Goal: Transaction & Acquisition: Purchase product/service

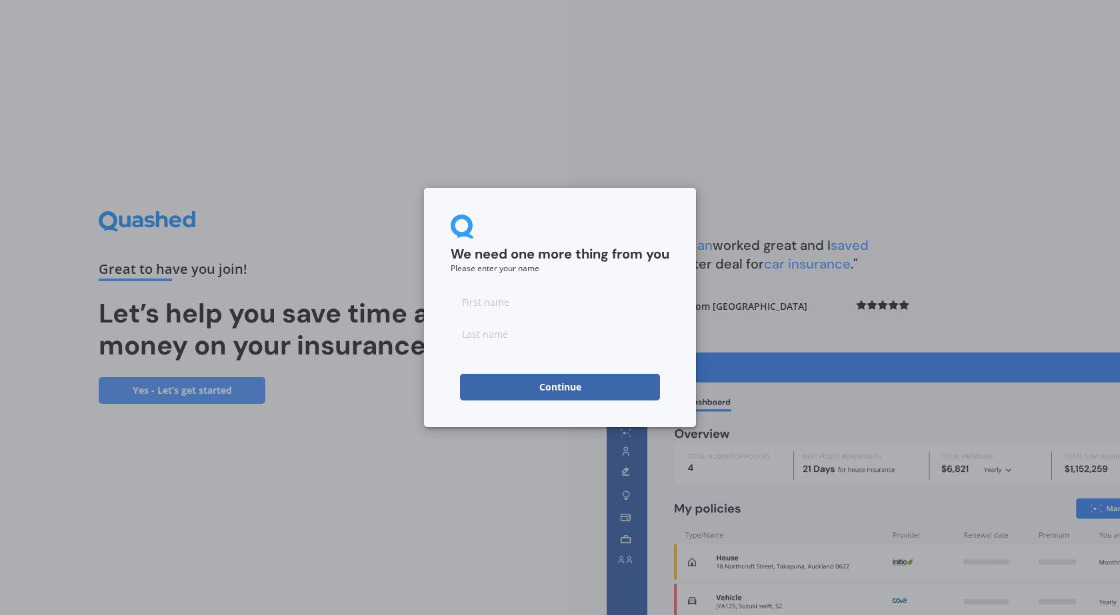
click at [583, 384] on button "Continue" at bounding box center [560, 387] width 200 height 27
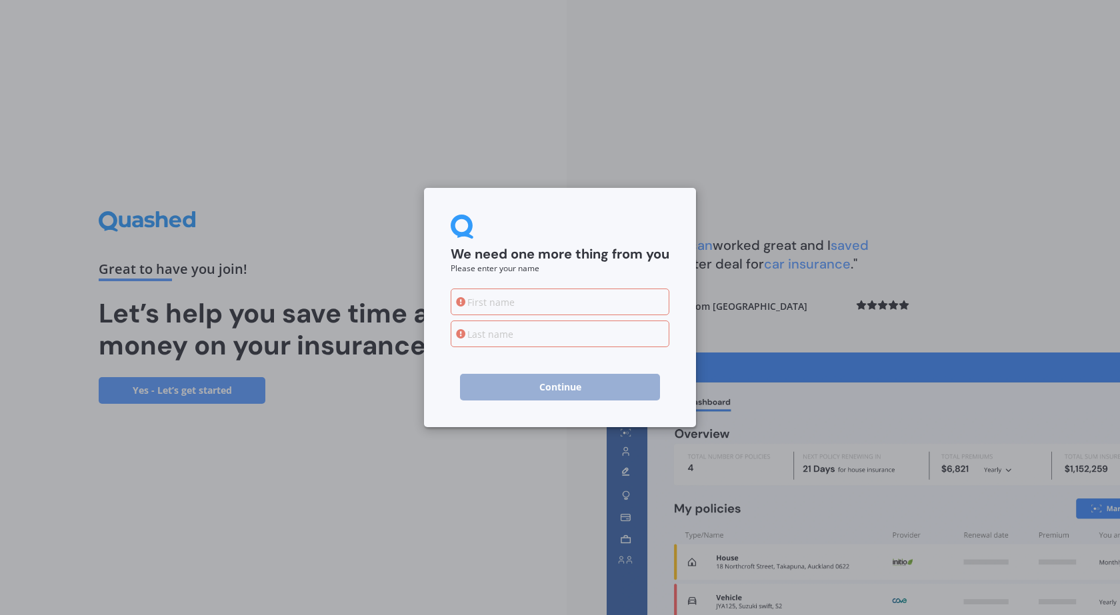
type input "s"
type input "gig"
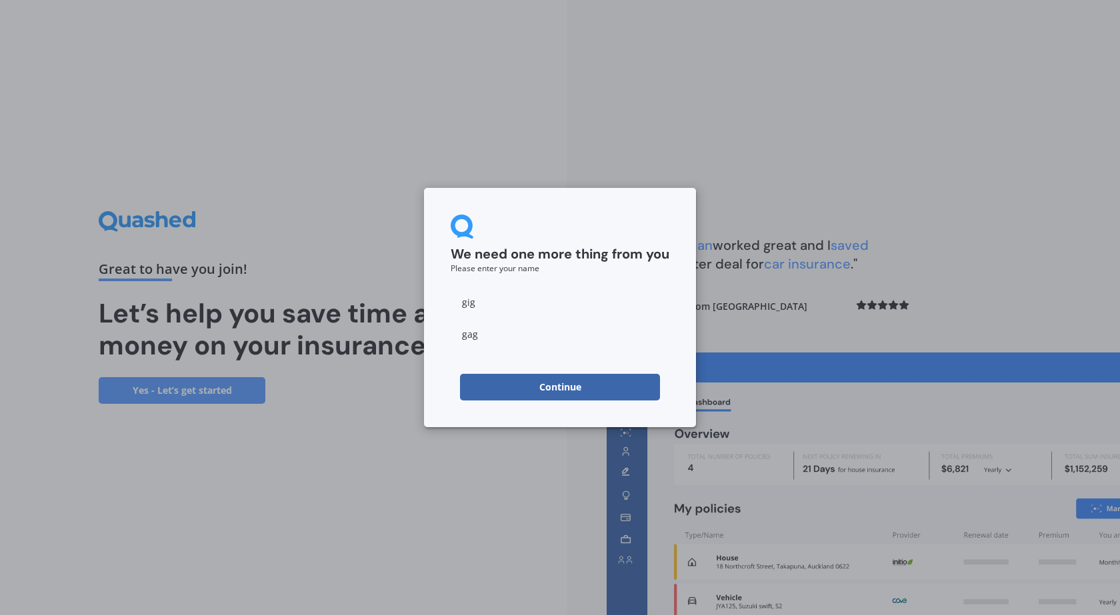
type input "[PERSON_NAME]"
click at [542, 396] on button "Continue" at bounding box center [560, 387] width 200 height 27
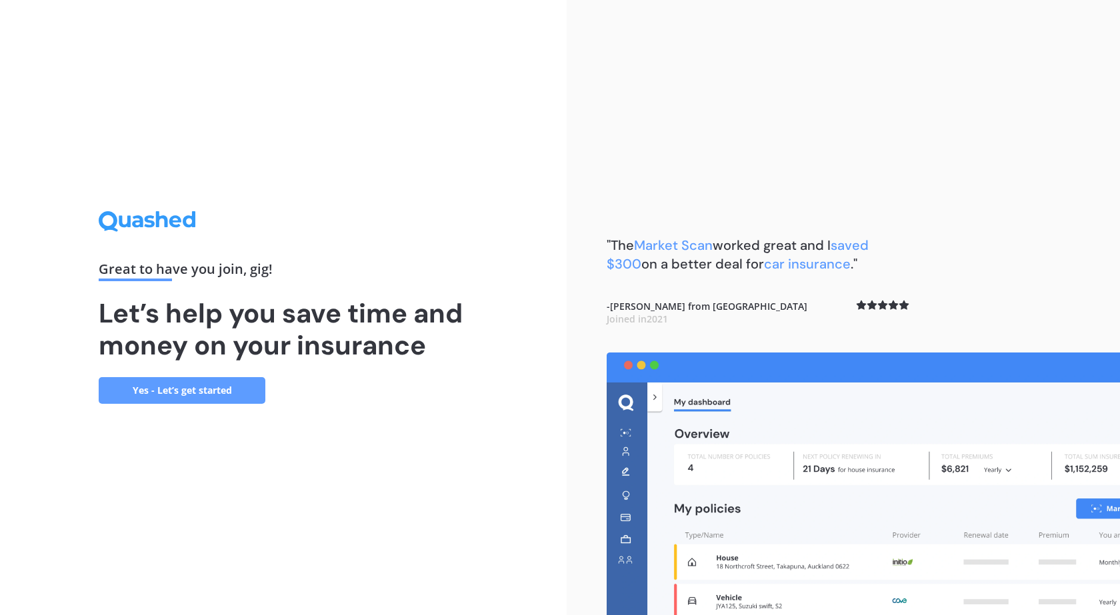
click at [217, 391] on link "Yes - Let’s get started" at bounding box center [182, 390] width 167 height 27
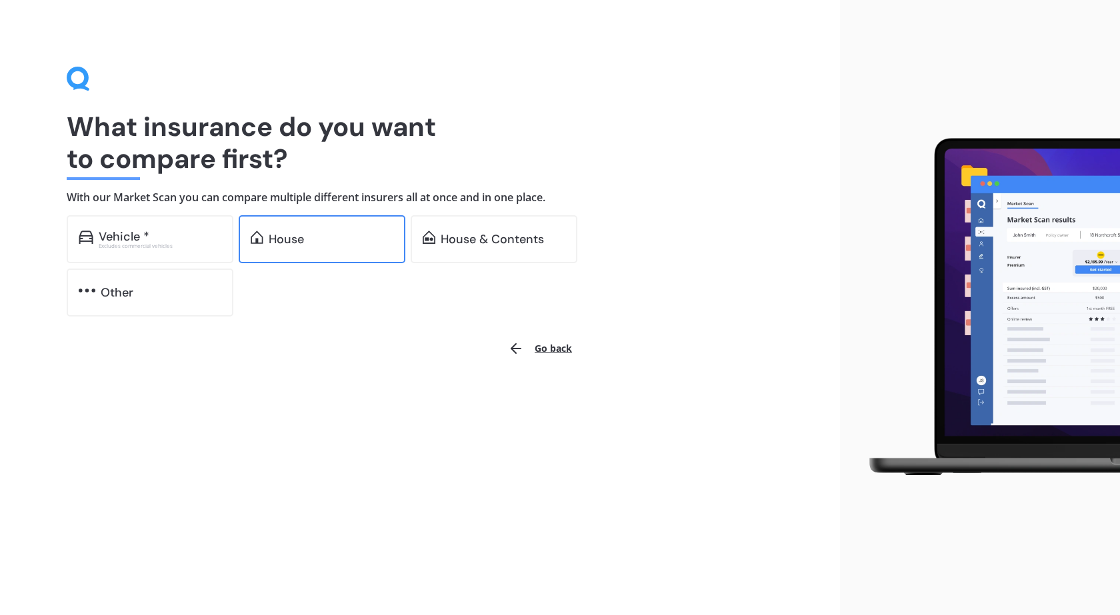
click at [353, 247] on div "House" at bounding box center [322, 239] width 167 height 48
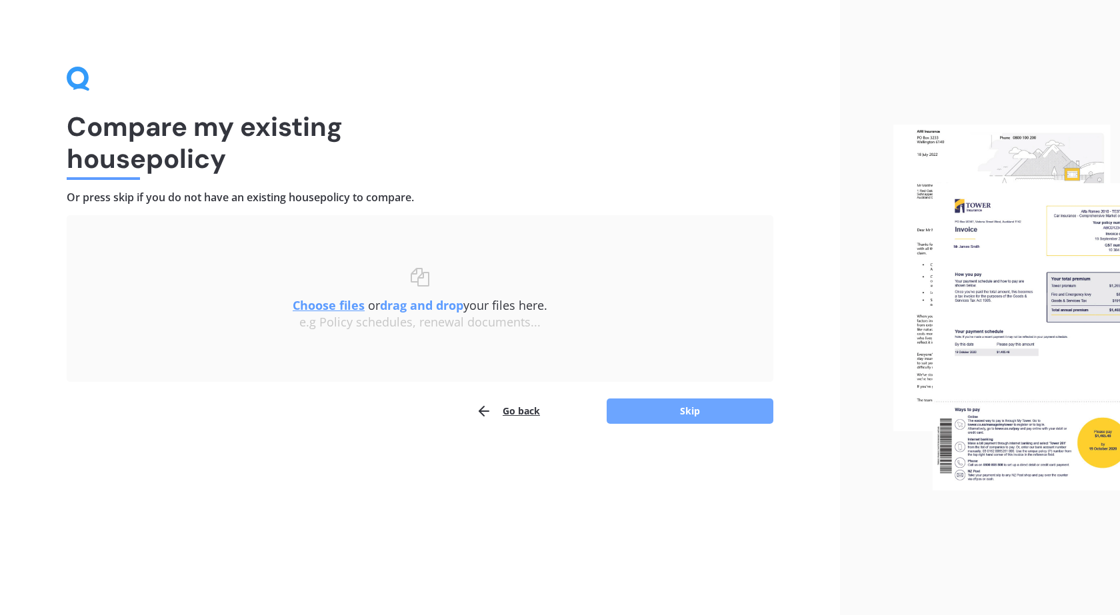
click at [661, 410] on button "Skip" at bounding box center [690, 411] width 167 height 25
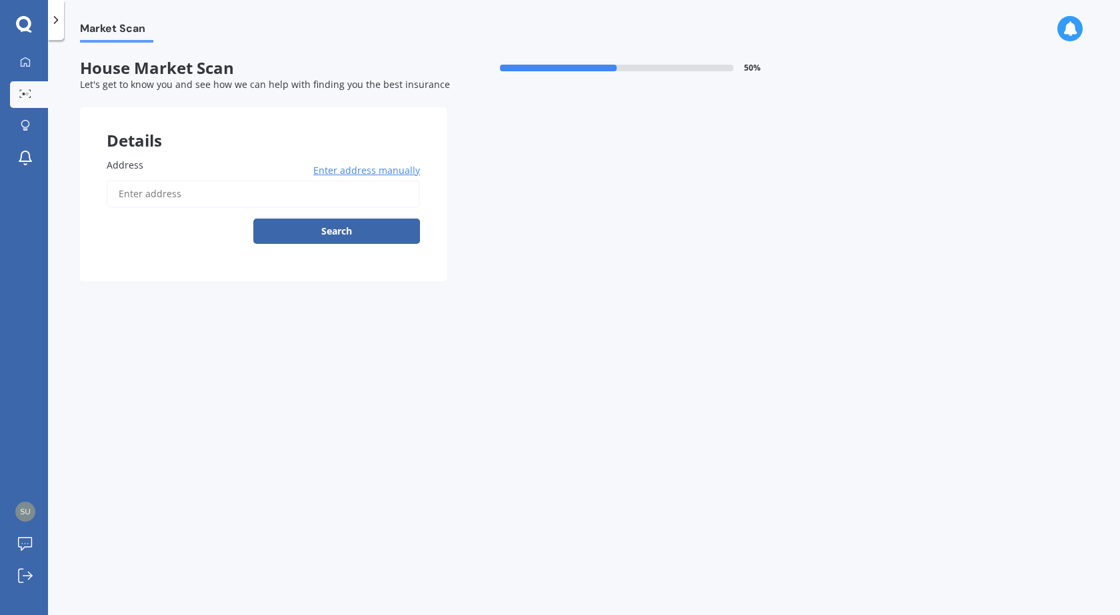
click at [179, 208] on input "Address" at bounding box center [263, 194] width 313 height 28
drag, startPoint x: 198, startPoint y: 204, endPoint x: 195, endPoint y: 215, distance: 11.8
click at [197, 204] on input "45 [PERSON_NAME]" at bounding box center [263, 194] width 313 height 28
type input "[STREET_ADDRESS][PERSON_NAME][PERSON_NAME]"
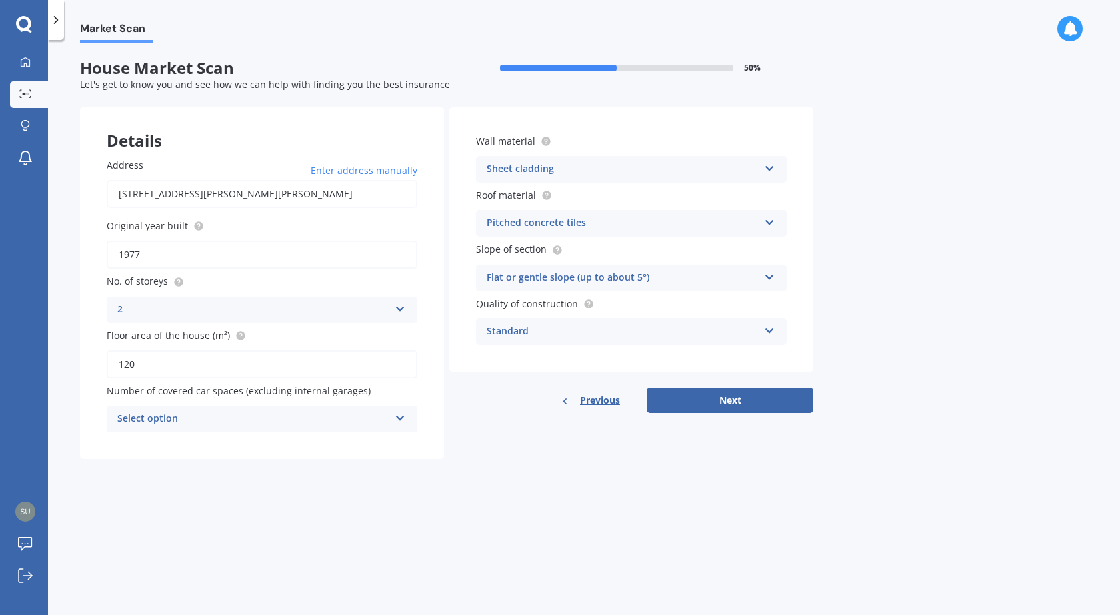
click at [369, 422] on div "Select option" at bounding box center [253, 419] width 272 height 16
click at [333, 447] on div "0" at bounding box center [261, 445] width 309 height 24
click at [671, 401] on button "Next" at bounding box center [730, 400] width 167 height 25
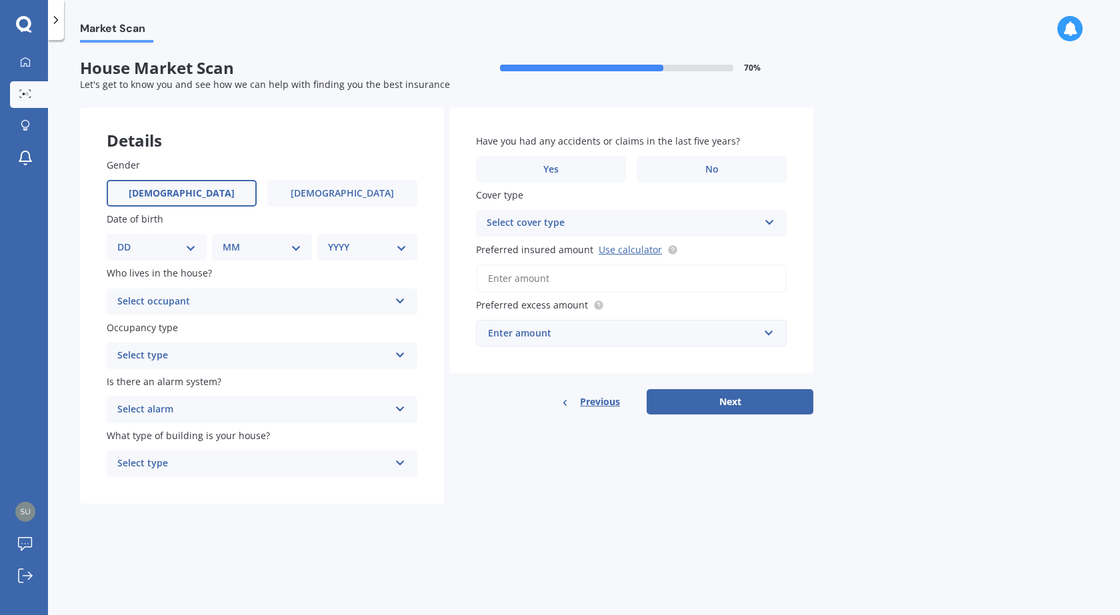
click at [183, 190] on span "[DEMOGRAPHIC_DATA]" at bounding box center [182, 193] width 106 height 11
click at [0, 0] on input "[DEMOGRAPHIC_DATA]" at bounding box center [0, 0] width 0 height 0
click at [349, 200] on label "[DEMOGRAPHIC_DATA]" at bounding box center [342, 193] width 150 height 27
click at [0, 0] on input "[DEMOGRAPHIC_DATA]" at bounding box center [0, 0] width 0 height 0
click at [155, 242] on select "DD 01 02 03 04 05 06 07 08 09 10 11 12 13 14 15 16 17 18 19 20 21 22 23 24 25 2…" at bounding box center [156, 247] width 79 height 15
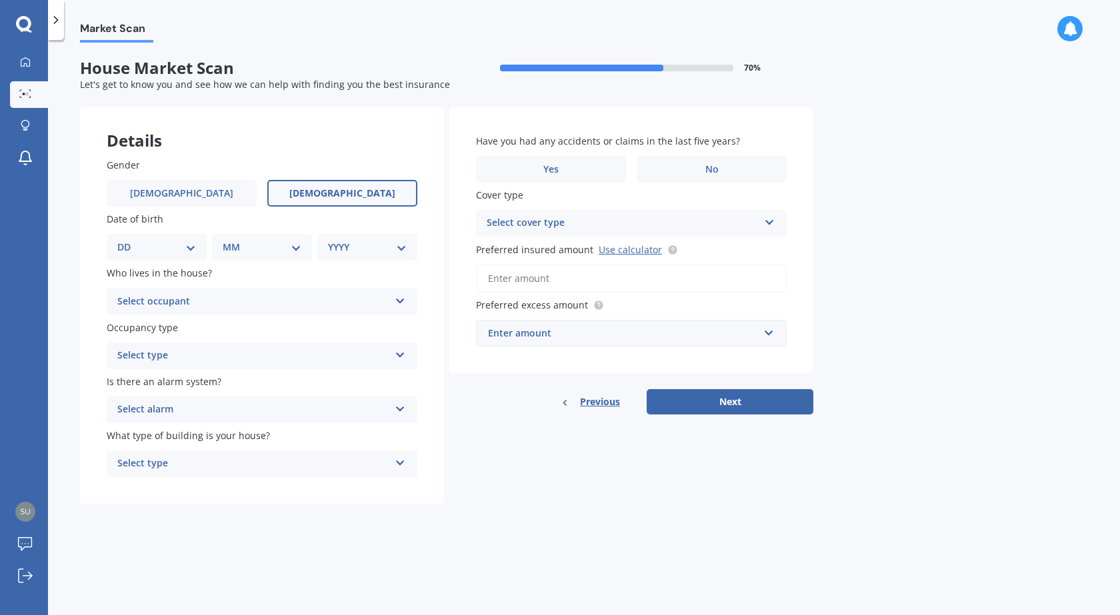
select select "15"
click at [128, 240] on select "DD 01 02 03 04 05 06 07 08 09 10 11 12 13 14 15 16 17 18 19 20 21 22 23 24 25 2…" at bounding box center [156, 247] width 79 height 15
click at [236, 253] on select "MM 01 02 03 04 05 06 07 08 09 10 11 12" at bounding box center [264, 247] width 73 height 15
select select "04"
click at [228, 240] on select "MM 01 02 03 04 05 06 07 08 09 10 11 12" at bounding box center [264, 247] width 73 height 15
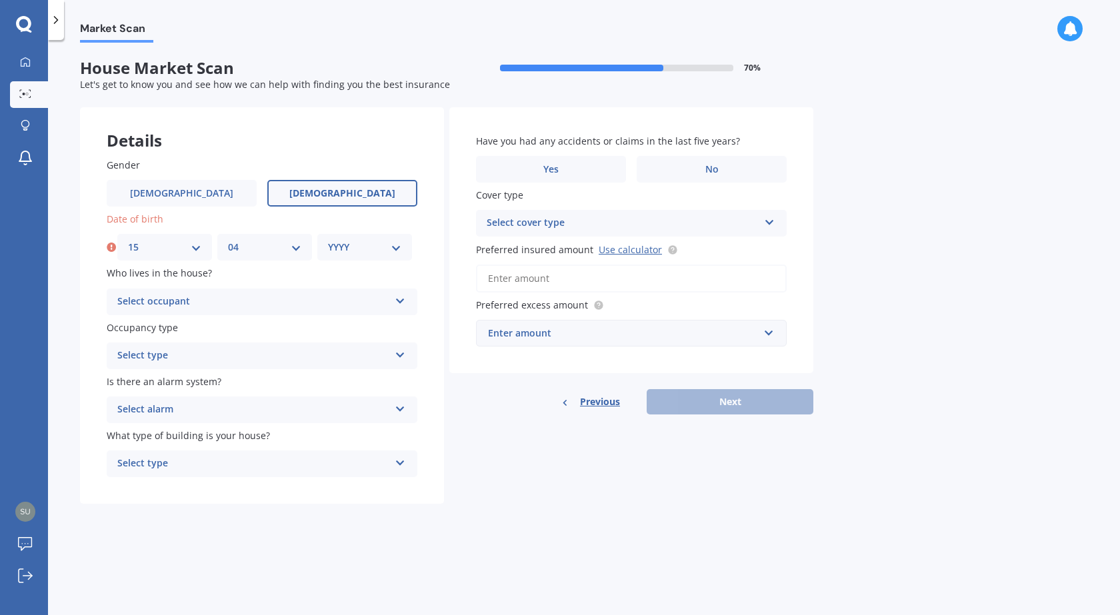
click at [339, 247] on select "YYYY 2009 2008 2007 2006 2005 2004 2003 2002 2001 2000 1999 1998 1997 1996 1995…" at bounding box center [364, 247] width 73 height 15
select select "1989"
click at [328, 240] on select "YYYY 2009 2008 2007 2006 2005 2004 2003 2002 2001 2000 1999 1998 1997 1996 1995…" at bounding box center [364, 247] width 73 height 15
click at [207, 304] on div "Select occupant" at bounding box center [253, 302] width 272 height 16
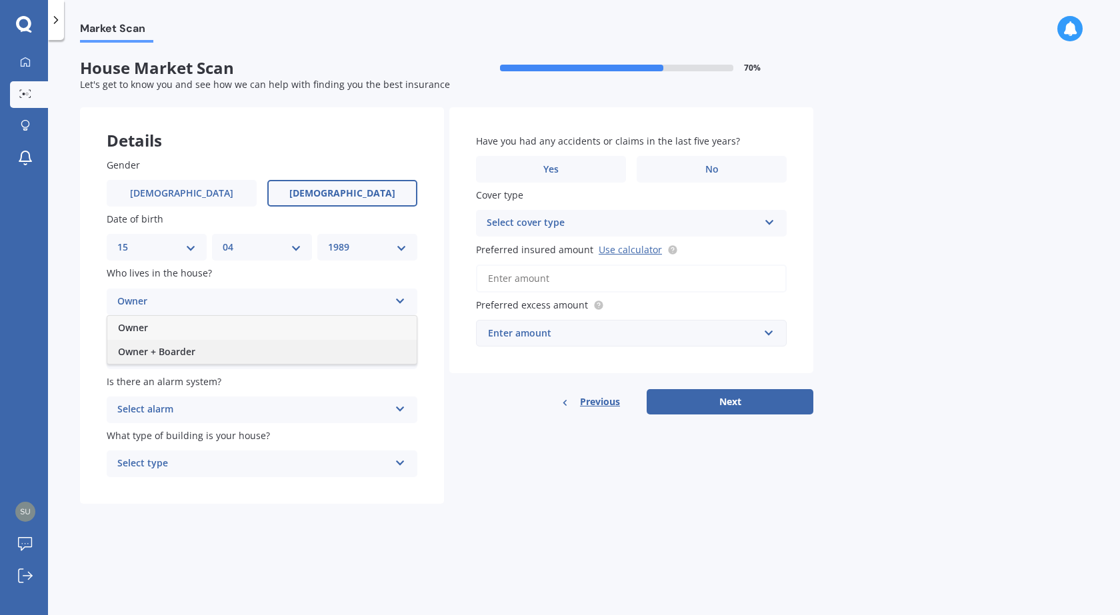
click at [210, 345] on div "Owner + Boarder" at bounding box center [261, 352] width 309 height 24
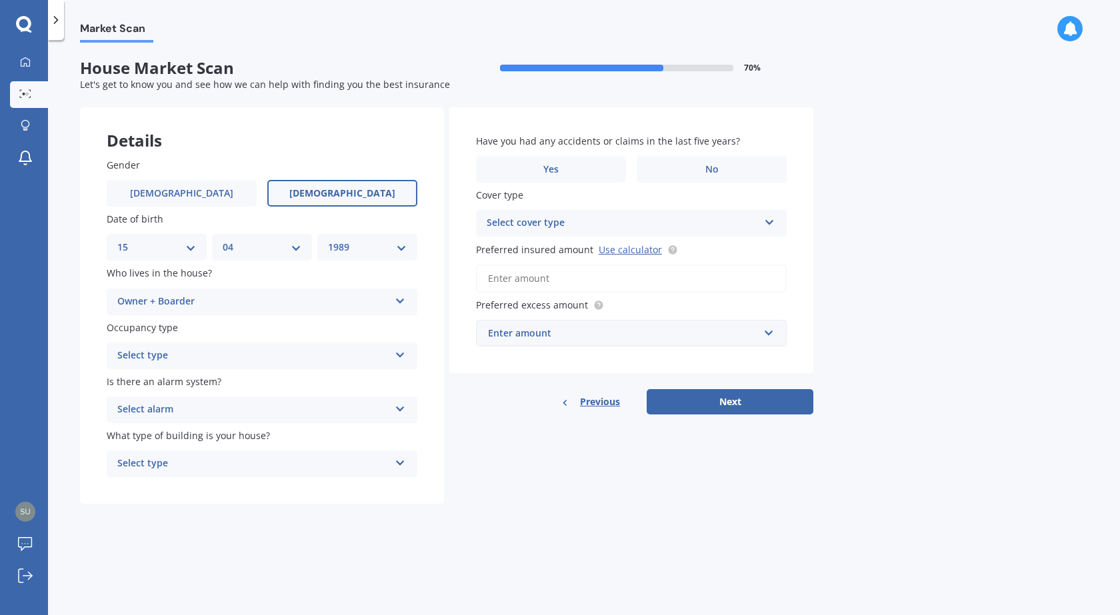
click at [233, 359] on div "Select type" at bounding box center [253, 356] width 272 height 16
click at [232, 389] on div "Permanent" at bounding box center [261, 382] width 309 height 24
click at [233, 402] on div "Select alarm" at bounding box center [253, 410] width 272 height 16
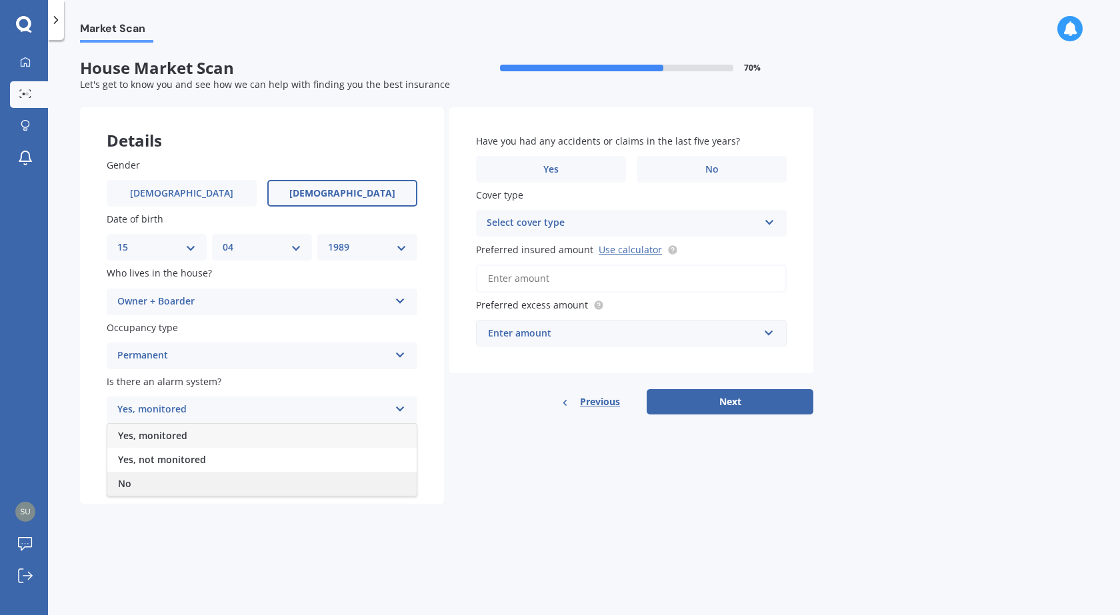
click at [226, 482] on div "No" at bounding box center [261, 484] width 309 height 24
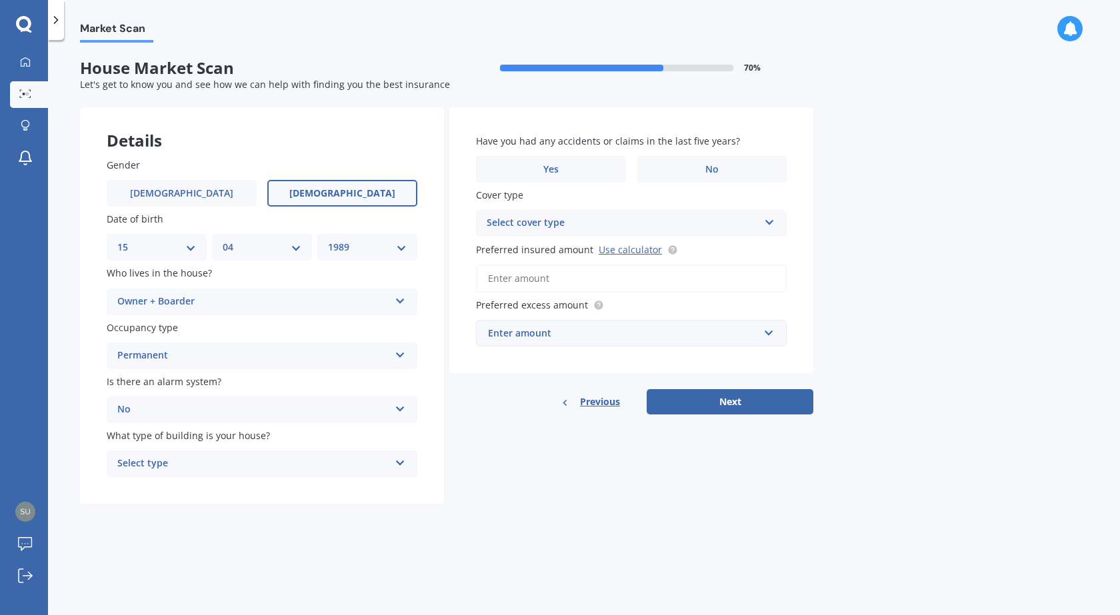
click at [224, 467] on div "Select type" at bounding box center [253, 464] width 272 height 16
click at [223, 493] on div "Freestanding" at bounding box center [261, 490] width 309 height 24
click at [675, 169] on label "No" at bounding box center [712, 169] width 150 height 27
click at [0, 0] on input "No" at bounding box center [0, 0] width 0 height 0
click at [631, 227] on div "Select cover type" at bounding box center [623, 223] width 272 height 16
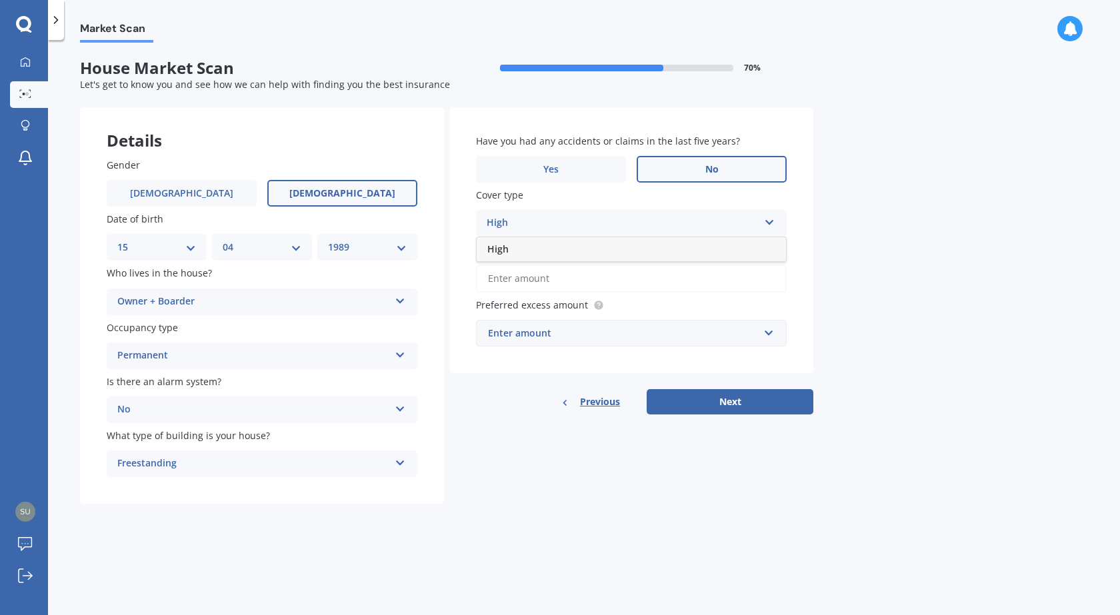
click at [601, 217] on div "High" at bounding box center [623, 223] width 272 height 16
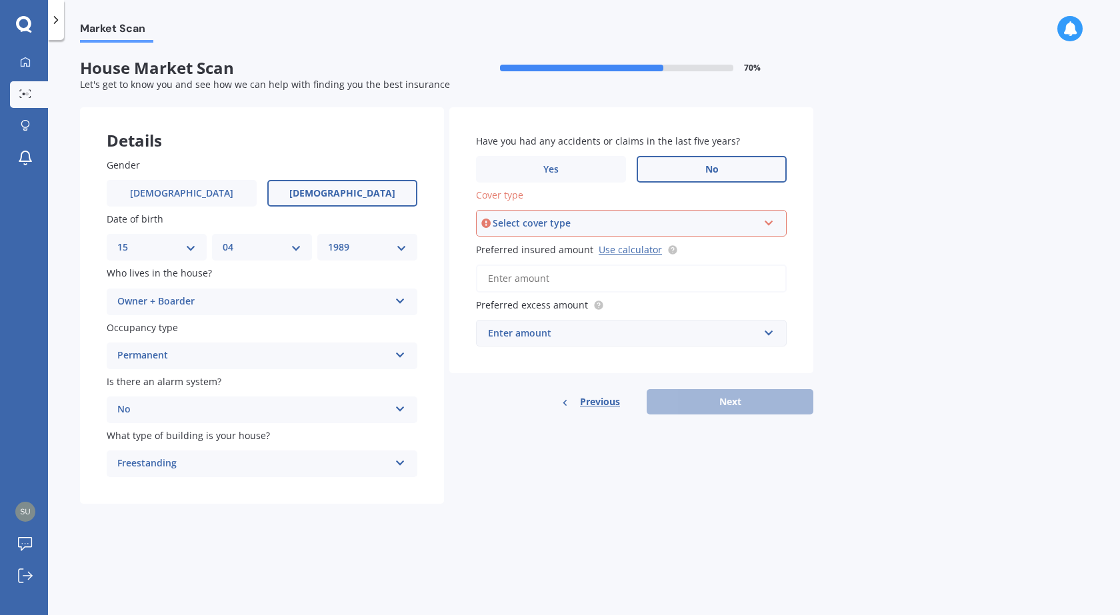
click at [601, 217] on div "Select cover type" at bounding box center [625, 223] width 265 height 15
click at [834, 263] on div "Market Scan House Market Scan 70 % Let's get to know you and see how we can hel…" at bounding box center [584, 330] width 1072 height 575
click at [696, 274] on input "Preferred insured amount Use calculator" at bounding box center [631, 279] width 311 height 28
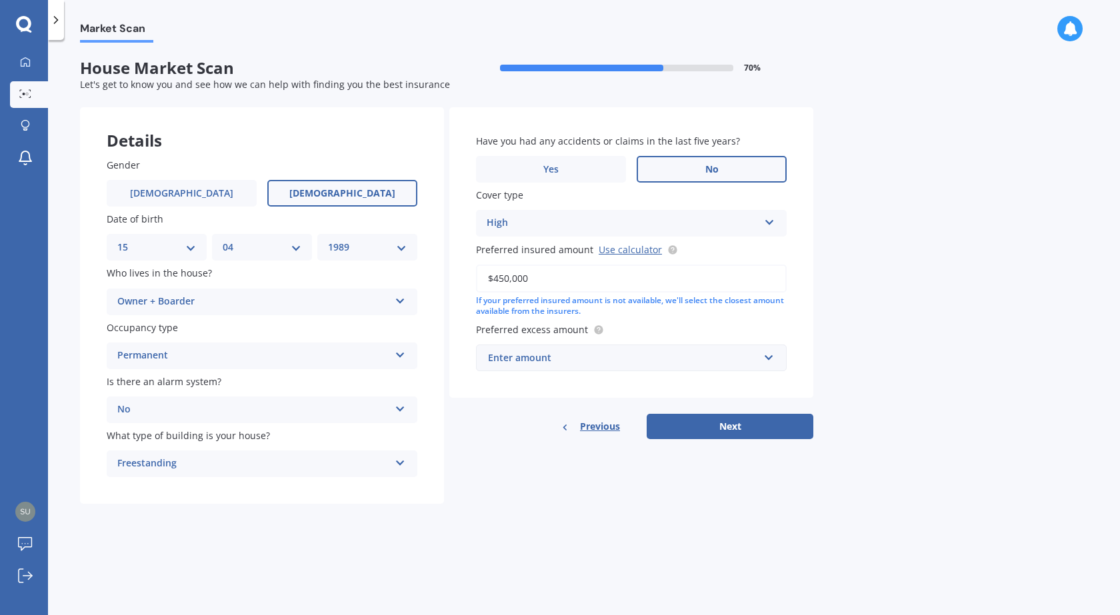
type input "$450,000"
click at [539, 403] on div "Have you had any accidents or claims in the last five years? Yes No Cover type …" at bounding box center [631, 273] width 364 height 333
click at [555, 367] on input "text" at bounding box center [626, 357] width 299 height 25
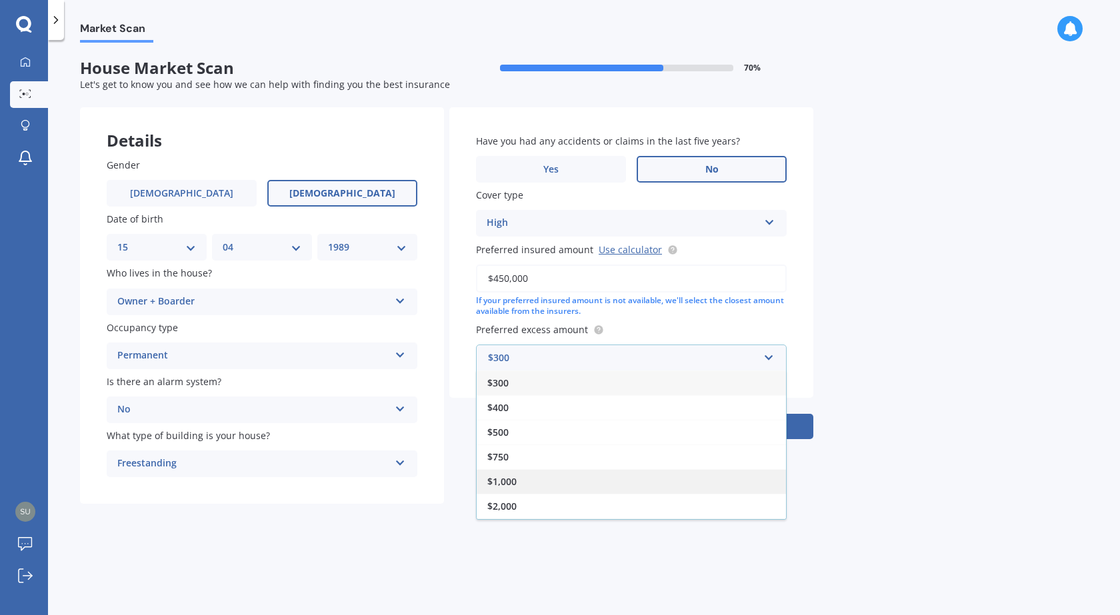
click at [517, 477] on div "$1,000" at bounding box center [631, 481] width 309 height 25
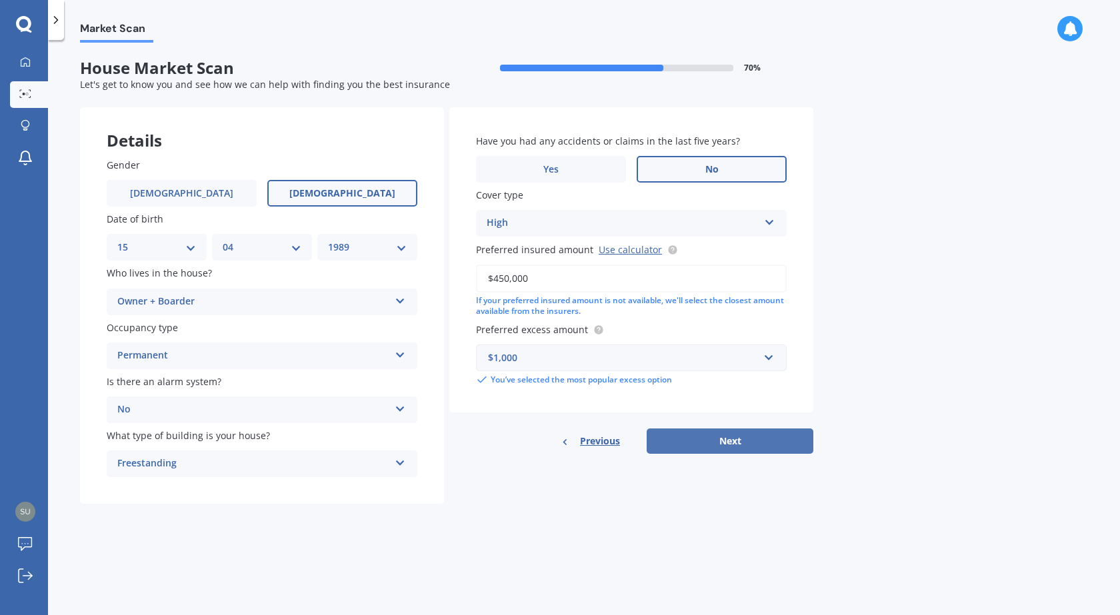
click at [712, 433] on button "Next" at bounding box center [730, 441] width 167 height 25
select select "15"
select select "04"
select select "1989"
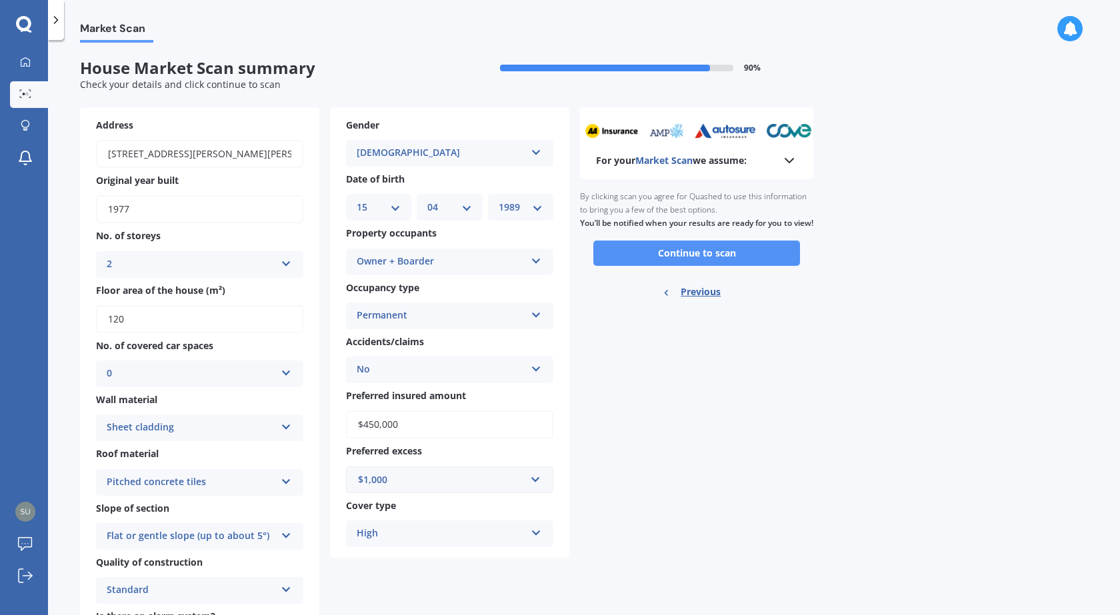
click at [615, 266] on button "Continue to scan" at bounding box center [696, 253] width 207 height 25
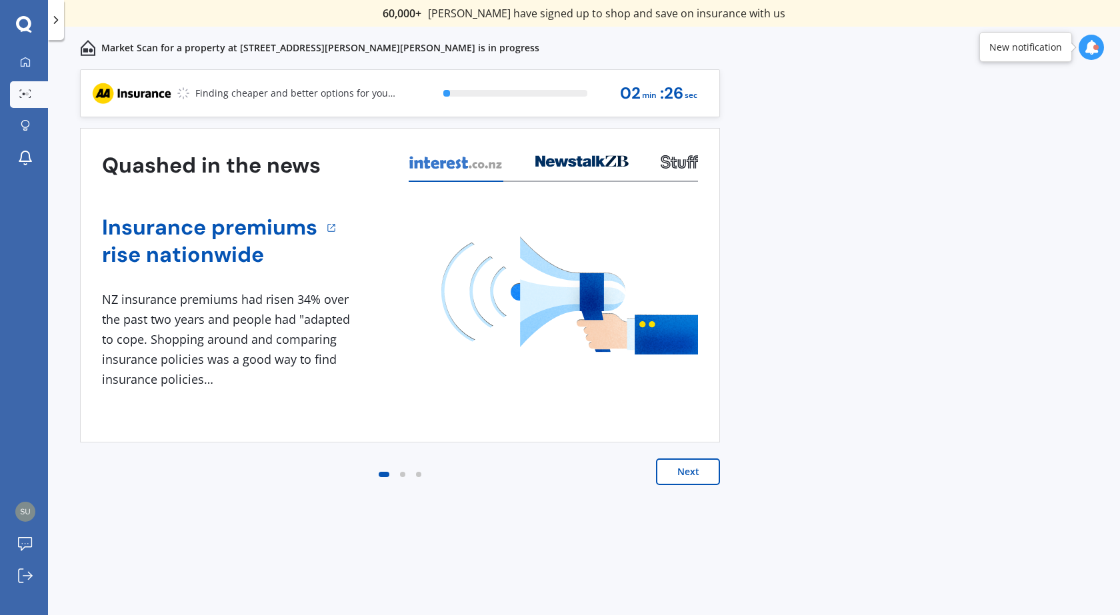
click at [714, 471] on button "Next" at bounding box center [688, 472] width 64 height 27
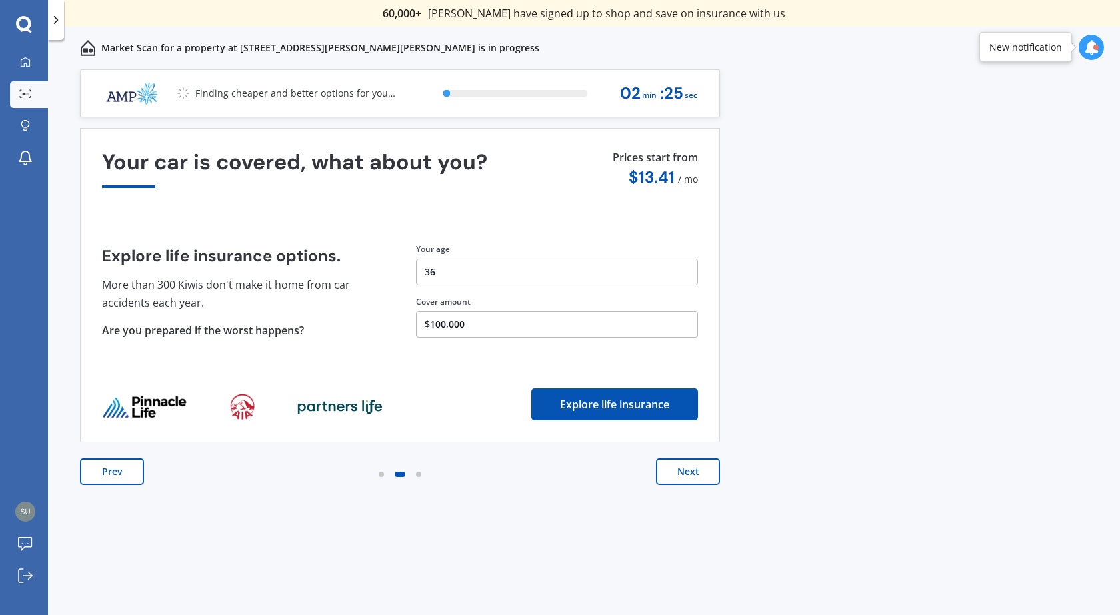
click at [714, 471] on button "Next" at bounding box center [688, 472] width 64 height 27
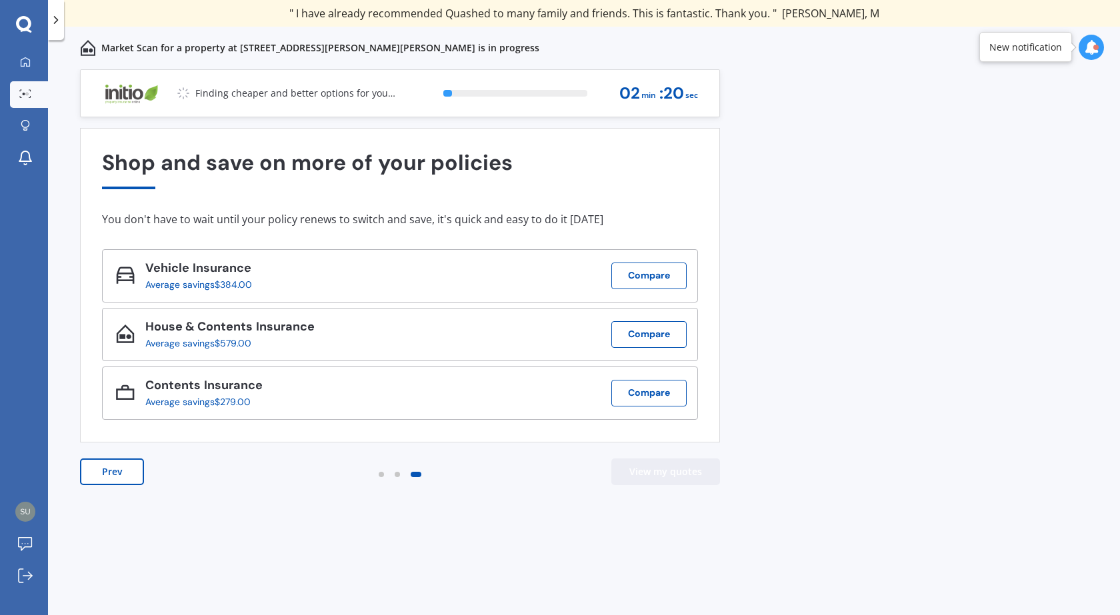
click at [661, 475] on button "View my quotes" at bounding box center [665, 472] width 109 height 27
